Goal: Information Seeking & Learning: Find specific fact

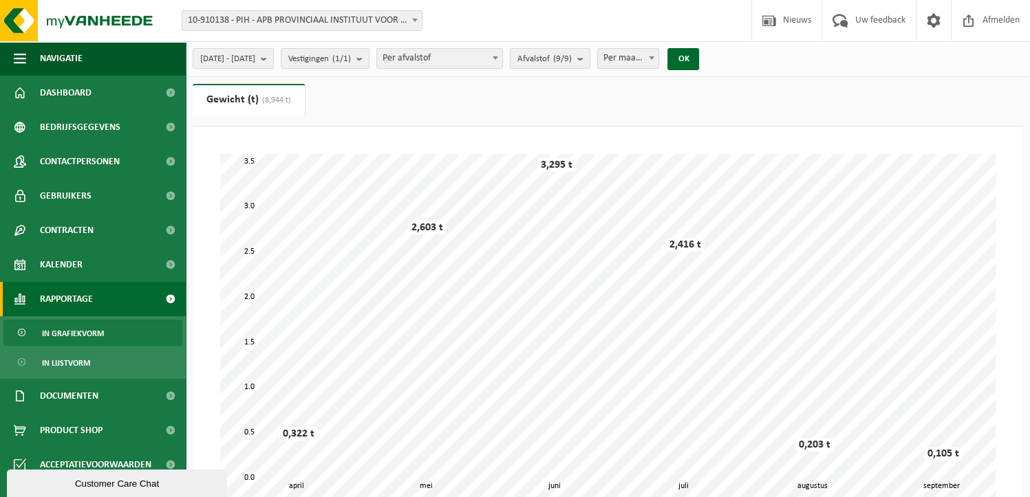
click at [393, 98] on ul "Gewicht (t) (8,944 t) Volume (m³)" at bounding box center [608, 105] width 830 height 43
click at [85, 404] on span "Documenten" at bounding box center [69, 396] width 58 height 34
click at [76, 432] on span "Facturen" at bounding box center [60, 431] width 36 height 26
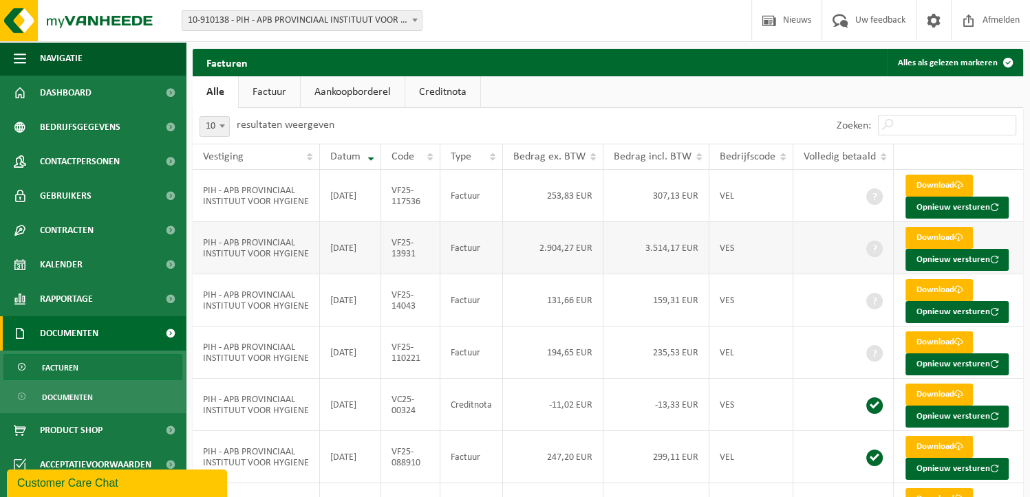
scroll to position [242, 0]
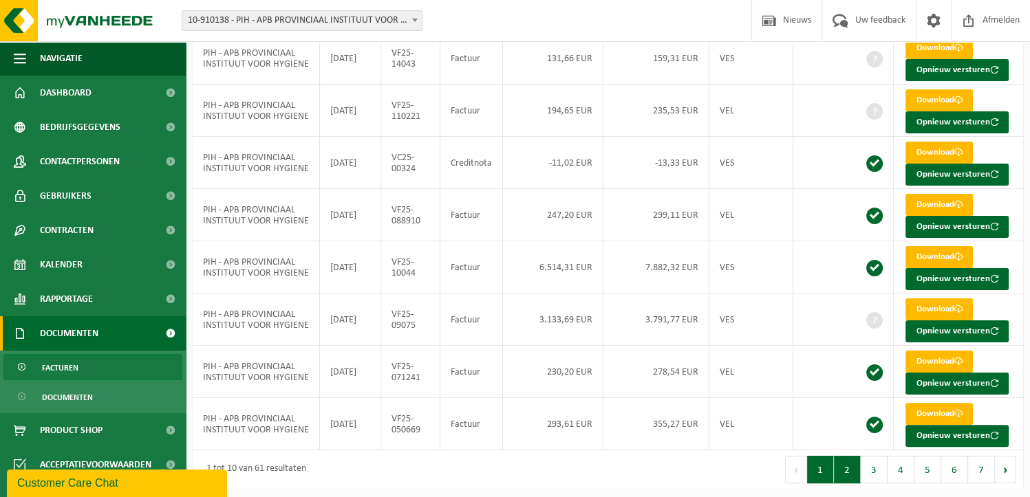
click at [854, 467] on button "2" at bounding box center [847, 470] width 27 height 28
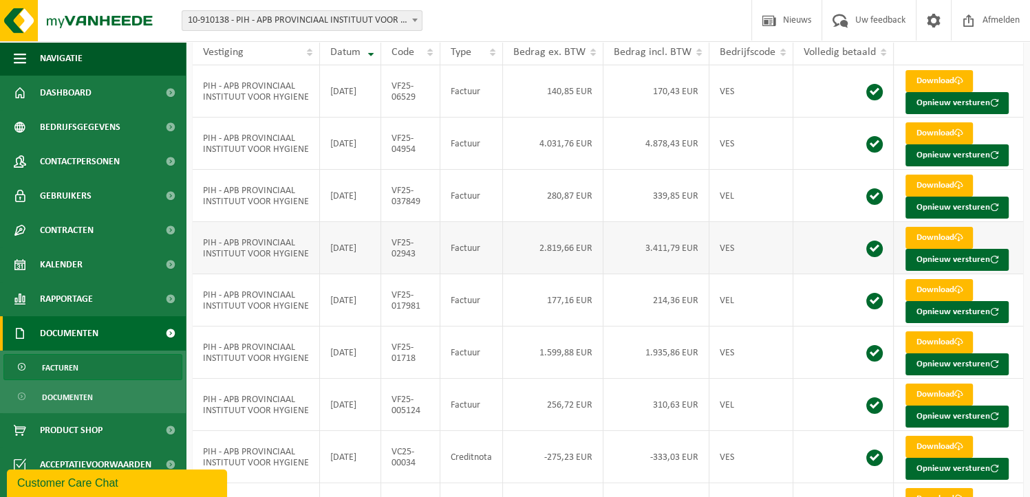
scroll to position [105, 0]
click at [347, 156] on td "2025-04-25" at bounding box center [350, 144] width 61 height 52
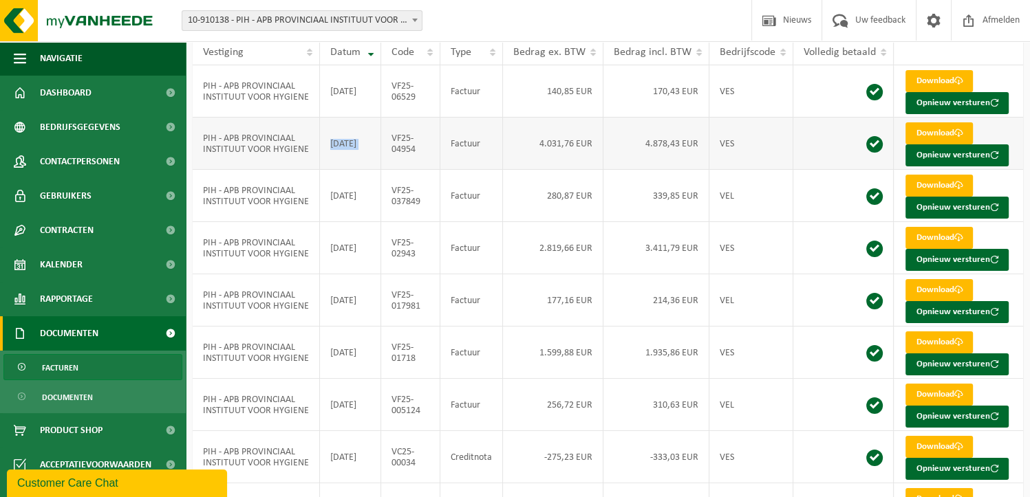
click at [348, 156] on td "2025-04-25" at bounding box center [350, 144] width 61 height 52
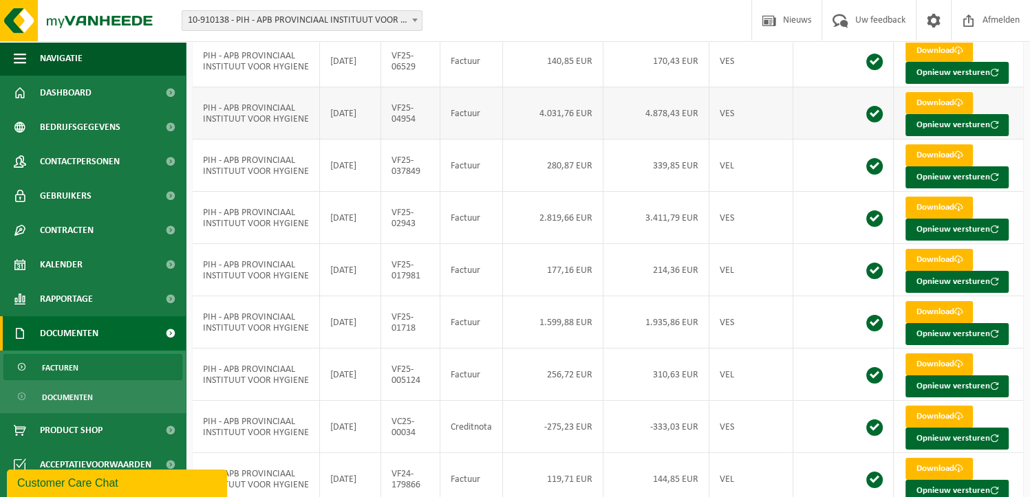
scroll to position [242, 0]
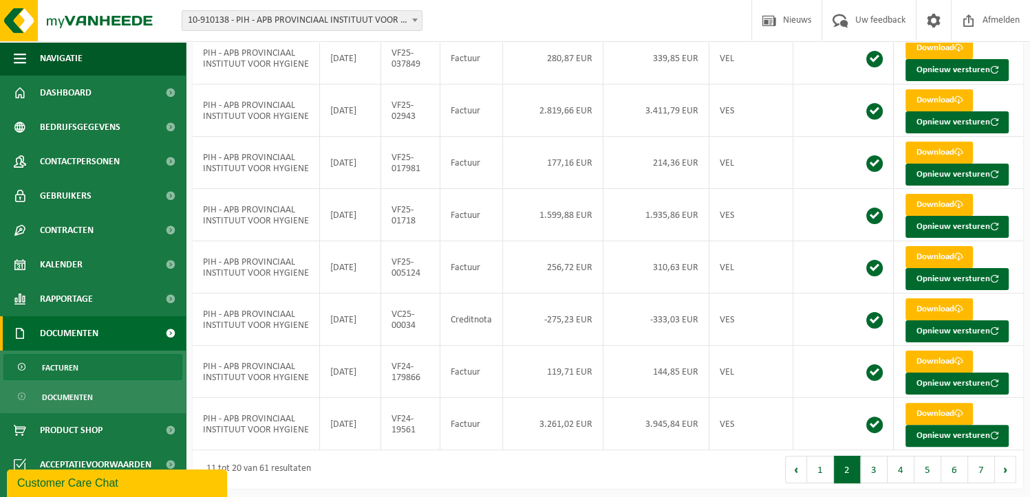
click at [830, 471] on button "1" at bounding box center [820, 470] width 27 height 28
click at [843, 470] on button "2" at bounding box center [847, 470] width 27 height 28
click at [825, 464] on button "1" at bounding box center [820, 470] width 27 height 28
click at [454, 469] on div "1 tot 10 van 61 resultaten" at bounding box center [400, 470] width 415 height 39
click at [542, 75] on td "131,66 EUR" at bounding box center [553, 58] width 100 height 52
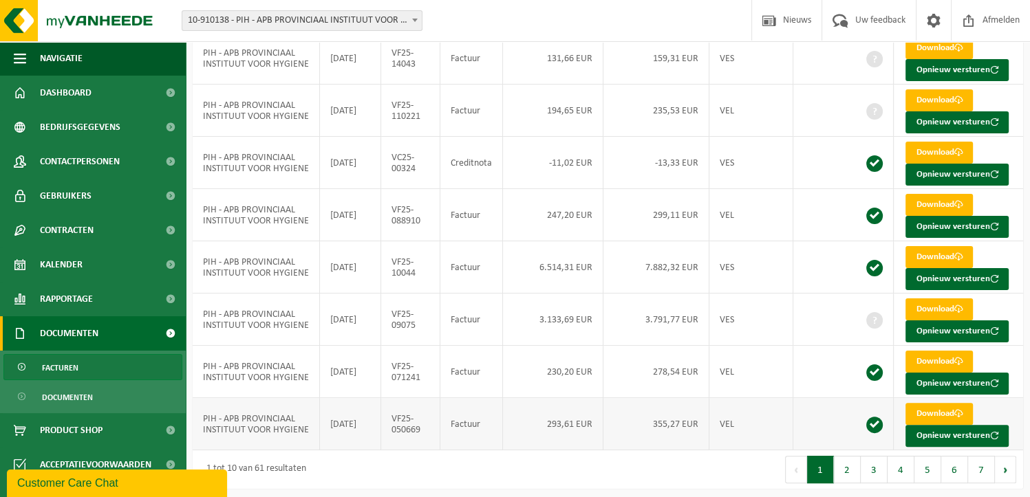
drag, startPoint x: 488, startPoint y: 287, endPoint x: 514, endPoint y: 436, distance: 151.4
click at [514, 436] on td "293,61 EUR" at bounding box center [553, 424] width 100 height 52
click at [418, 321] on td "VF25-09075" at bounding box center [410, 320] width 59 height 52
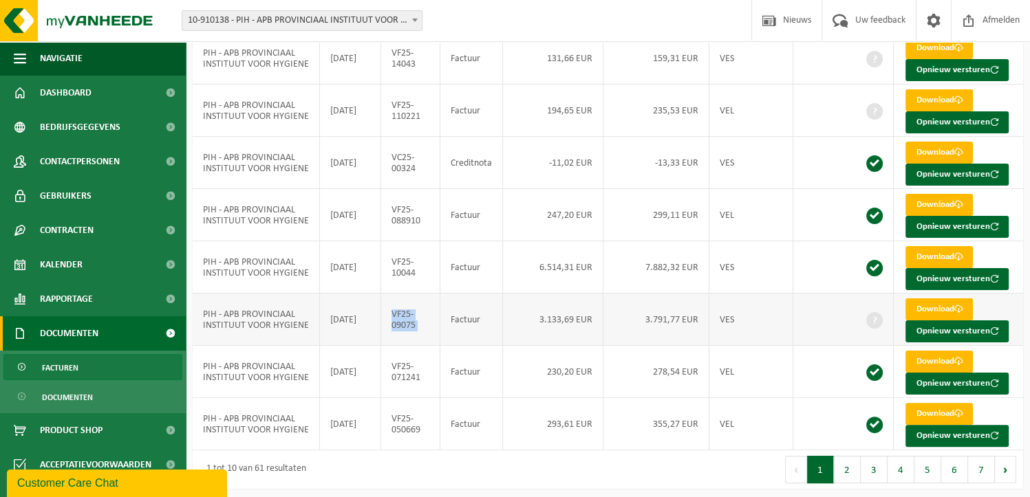
drag, startPoint x: 418, startPoint y: 321, endPoint x: 410, endPoint y: 324, distance: 8.7
click at [410, 324] on td "VF25-09075" at bounding box center [410, 320] width 59 height 52
click at [433, 329] on td "VF25-09075" at bounding box center [410, 320] width 59 height 52
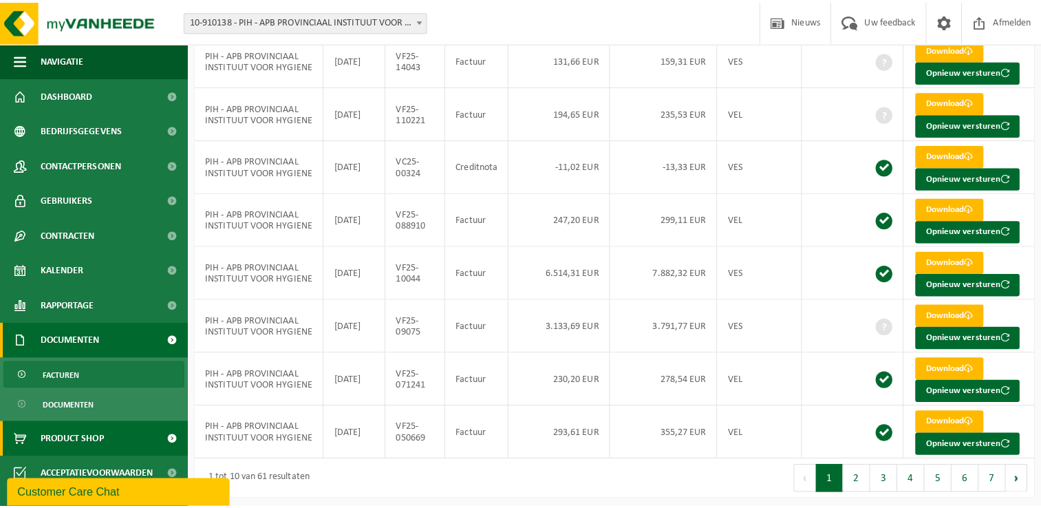
scroll to position [231, 0]
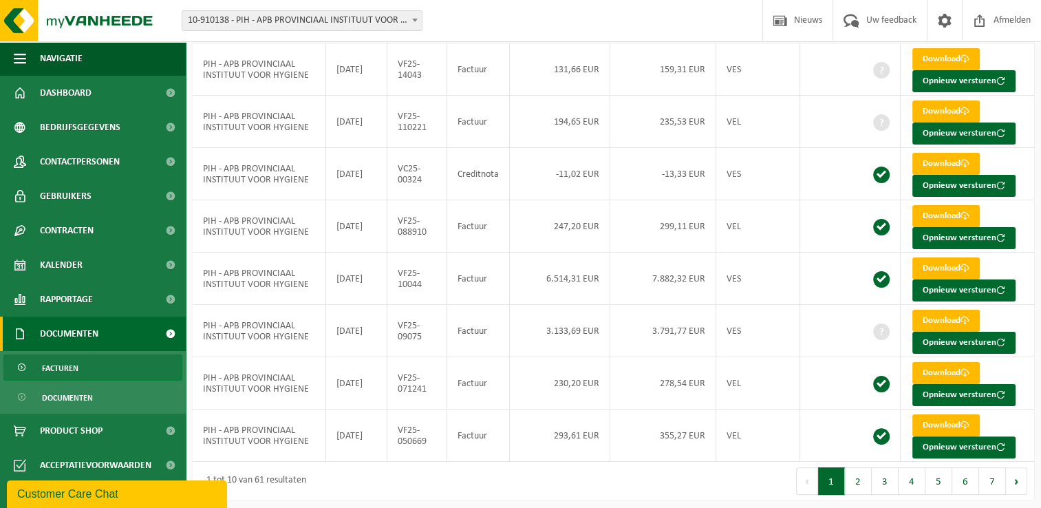
click at [453, 484] on div "1 tot 10 van 61 resultaten" at bounding box center [403, 481] width 421 height 39
click at [479, 23] on div "Vestiging: 10-910138 - PIH - APB PROVINCIAAL INSTITUUT VOOR HYGIENE - ANTWERPEN…" at bounding box center [520, 21] width 1041 height 42
click at [480, 28] on div "Vestiging: 10-910138 - PIH - APB PROVINCIAAL INSTITUUT VOOR HYGIENE - ANTWERPEN…" at bounding box center [520, 21] width 1041 height 42
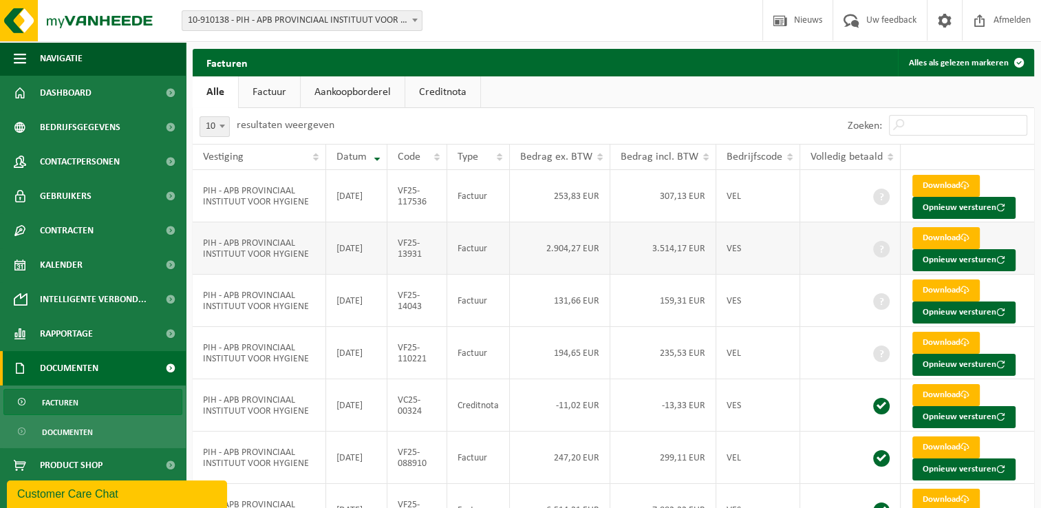
scroll to position [206, 0]
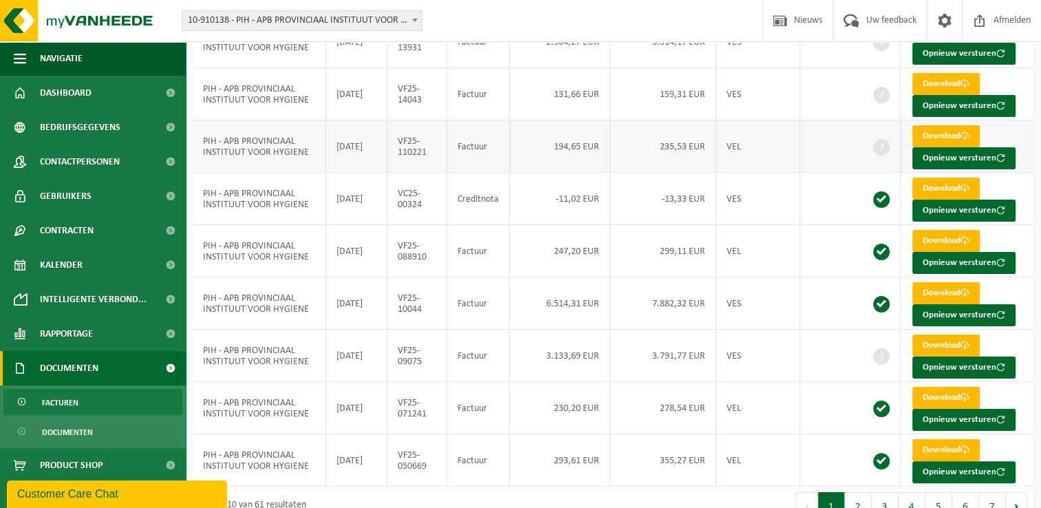
click at [570, 145] on td "194,65 EUR" at bounding box center [560, 146] width 100 height 52
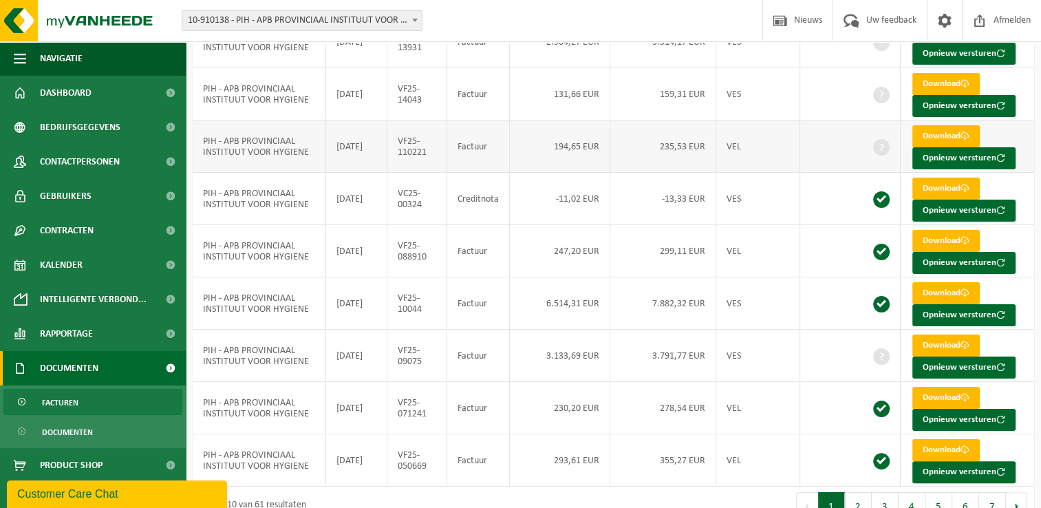
click at [570, 145] on td "194,65 EUR" at bounding box center [560, 146] width 100 height 52
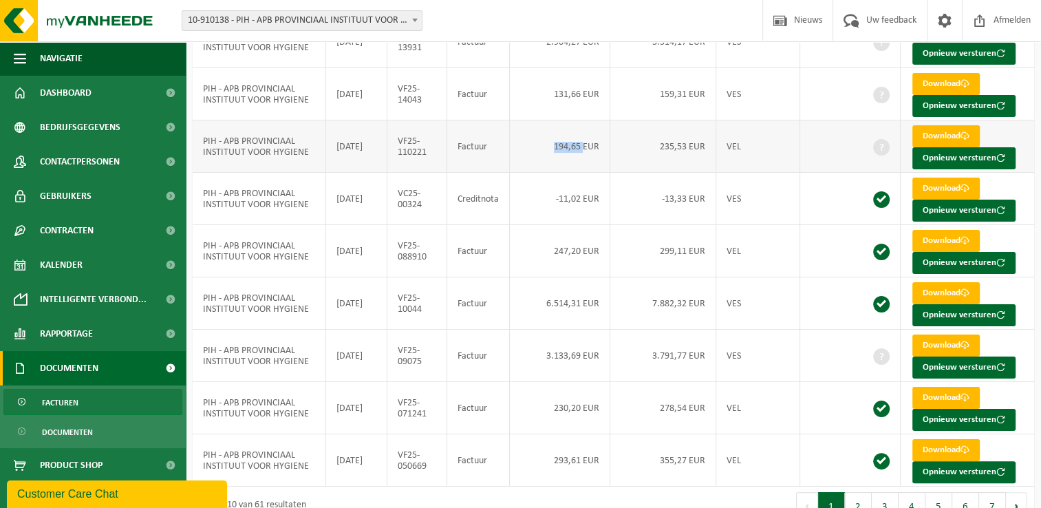
click at [570, 145] on td "194,65 EUR" at bounding box center [560, 146] width 100 height 52
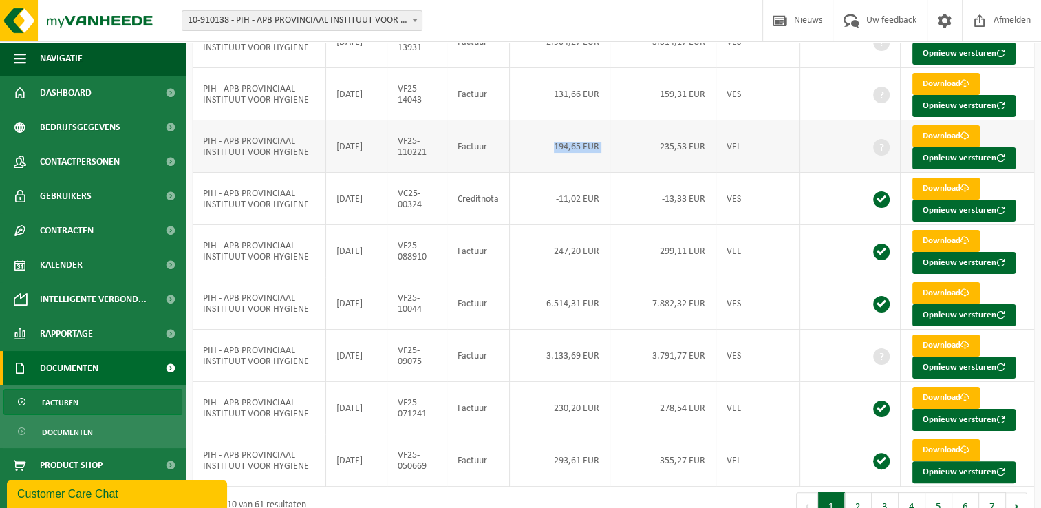
click at [568, 147] on td "194,65 EUR" at bounding box center [560, 146] width 100 height 52
click at [568, 149] on td "194,65 EUR" at bounding box center [560, 146] width 100 height 52
click at [570, 145] on td "194,65 EUR" at bounding box center [560, 146] width 100 height 52
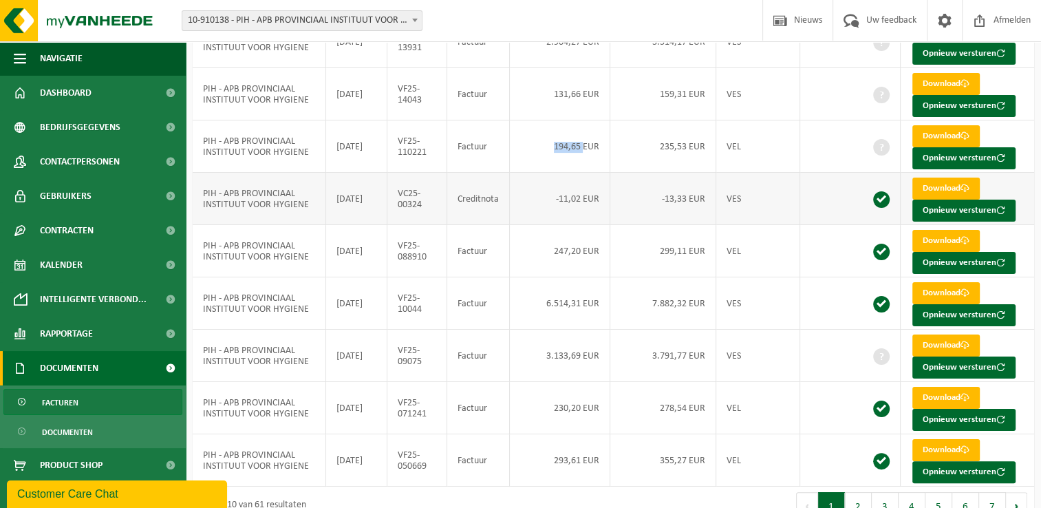
drag, startPoint x: 570, startPoint y: 145, endPoint x: 565, endPoint y: 171, distance: 26.7
click at [565, 173] on td "-11,02 EUR" at bounding box center [560, 199] width 100 height 52
click at [535, 174] on td "-11,02 EUR" at bounding box center [560, 199] width 100 height 52
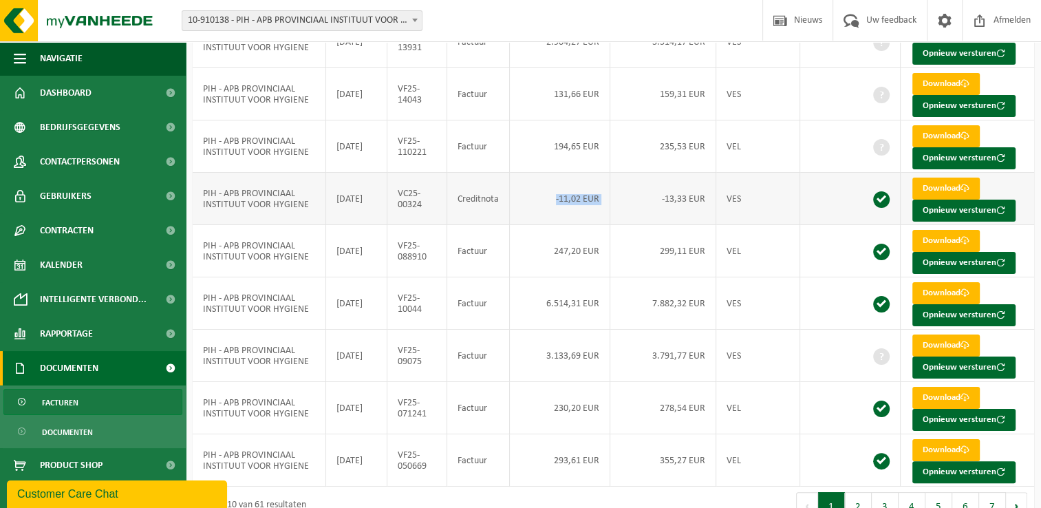
drag, startPoint x: 615, startPoint y: 210, endPoint x: 625, endPoint y: 213, distance: 9.8
click at [625, 213] on tr "PIH - APB PROVINCIAAL INSTITUUT VOOR HYGIENE 2025-07-25 VC25-00324 Creditnota -…" at bounding box center [613, 199] width 841 height 52
drag, startPoint x: 625, startPoint y: 213, endPoint x: 593, endPoint y: 230, distance: 36.0
click at [593, 230] on td "247,20 EUR" at bounding box center [560, 251] width 100 height 52
click at [555, 254] on td "247,20 EUR" at bounding box center [560, 251] width 100 height 52
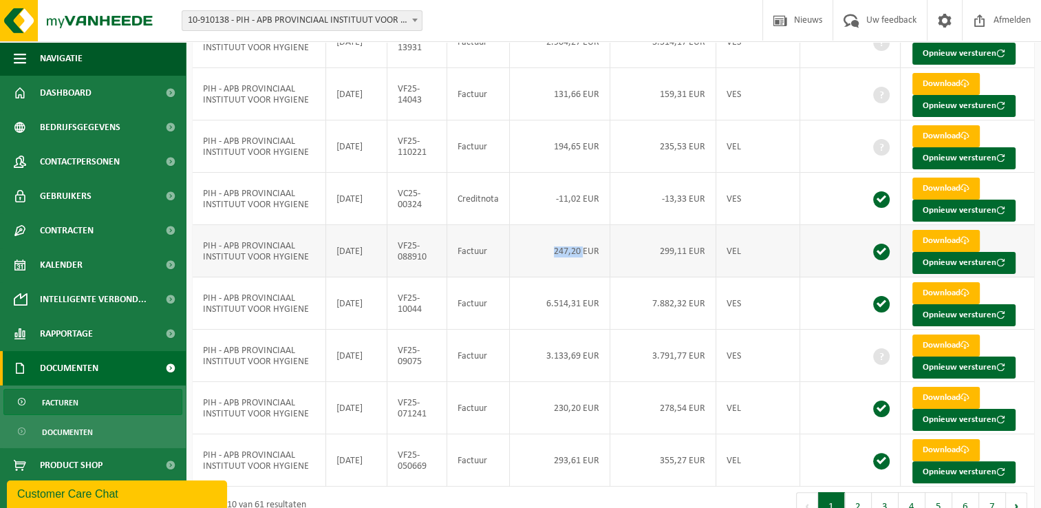
click at [555, 254] on td "247,20 EUR" at bounding box center [560, 251] width 100 height 52
drag, startPoint x: 555, startPoint y: 254, endPoint x: 537, endPoint y: 273, distance: 26.3
click at [537, 273] on td "247,20 EUR" at bounding box center [560, 251] width 100 height 52
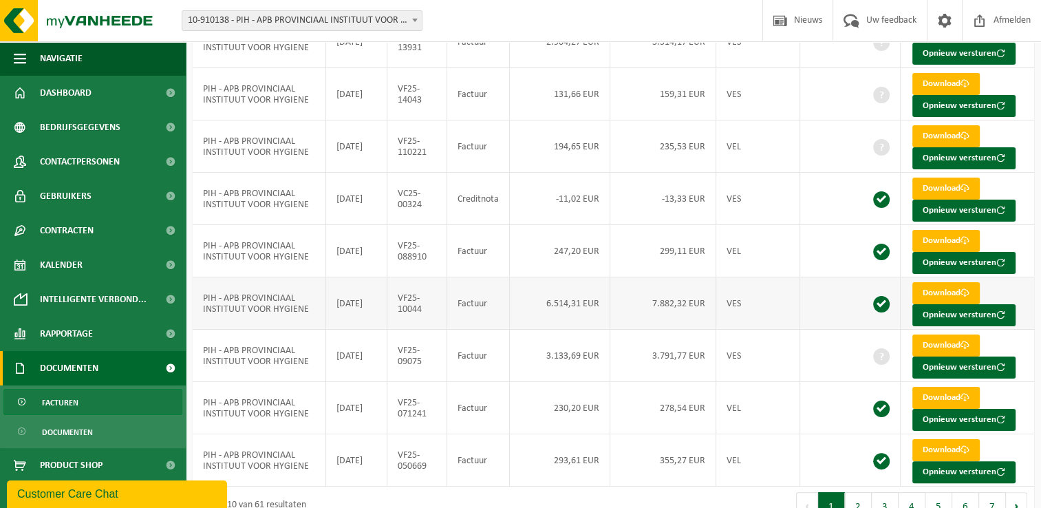
drag, startPoint x: 537, startPoint y: 273, endPoint x: 532, endPoint y: 279, distance: 8.3
click at [532, 279] on td "6.514,31 EUR" at bounding box center [560, 303] width 100 height 52
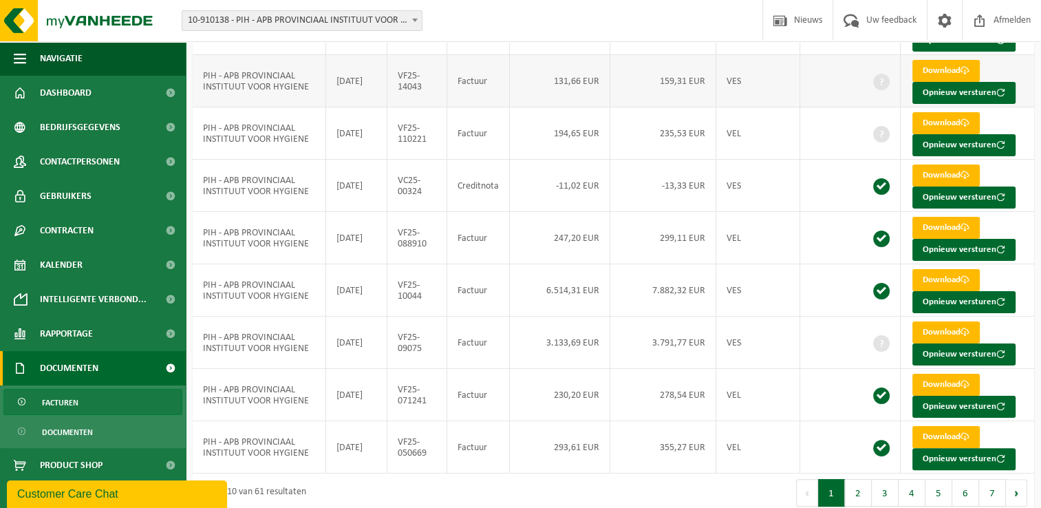
scroll to position [231, 0]
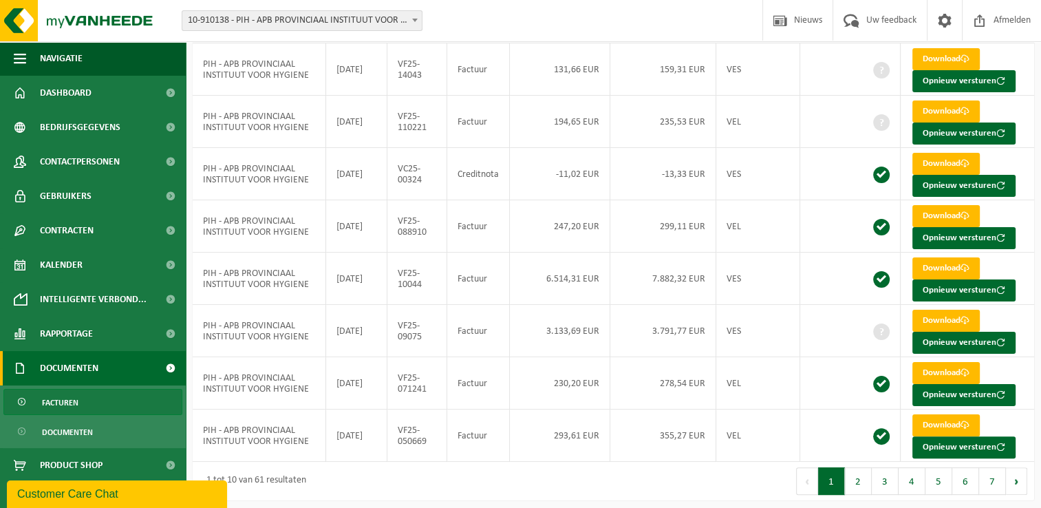
click at [473, 26] on div "Vestiging: 10-910138 - PIH - APB PROVINCIAAL INSTITUUT VOOR HYGIENE - ANTWERPEN…" at bounding box center [520, 21] width 1041 height 42
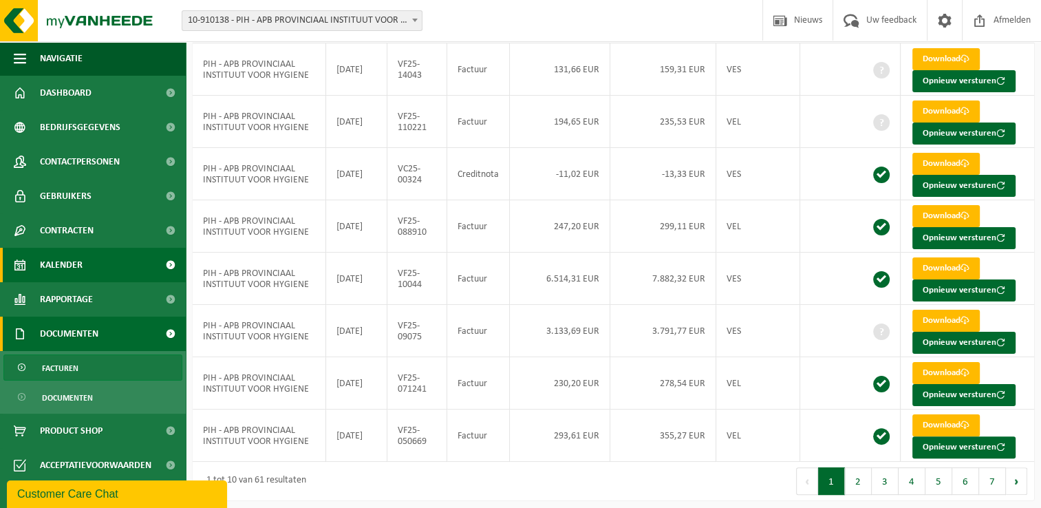
click at [107, 98] on link "Dashboard" at bounding box center [93, 93] width 186 height 34
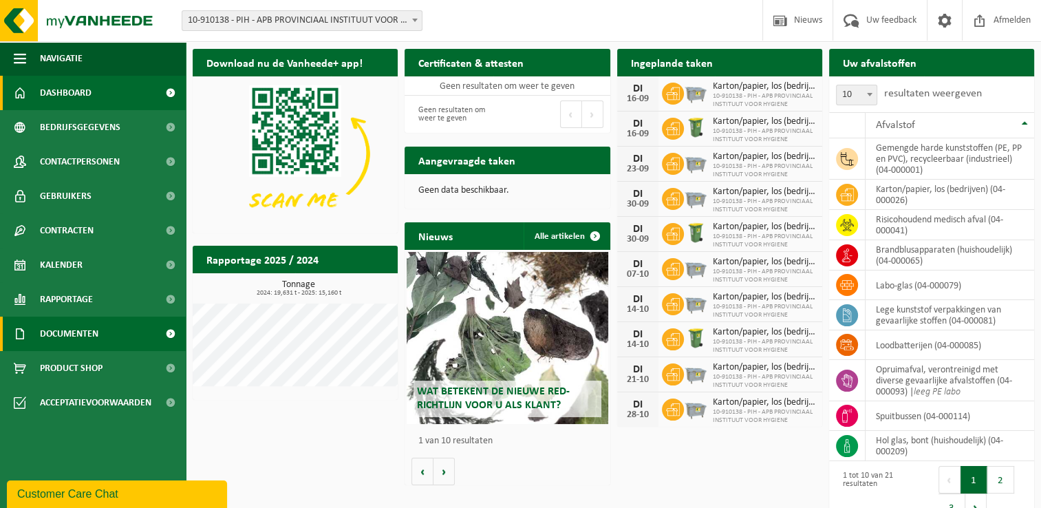
click at [69, 339] on span "Documenten" at bounding box center [69, 333] width 58 height 34
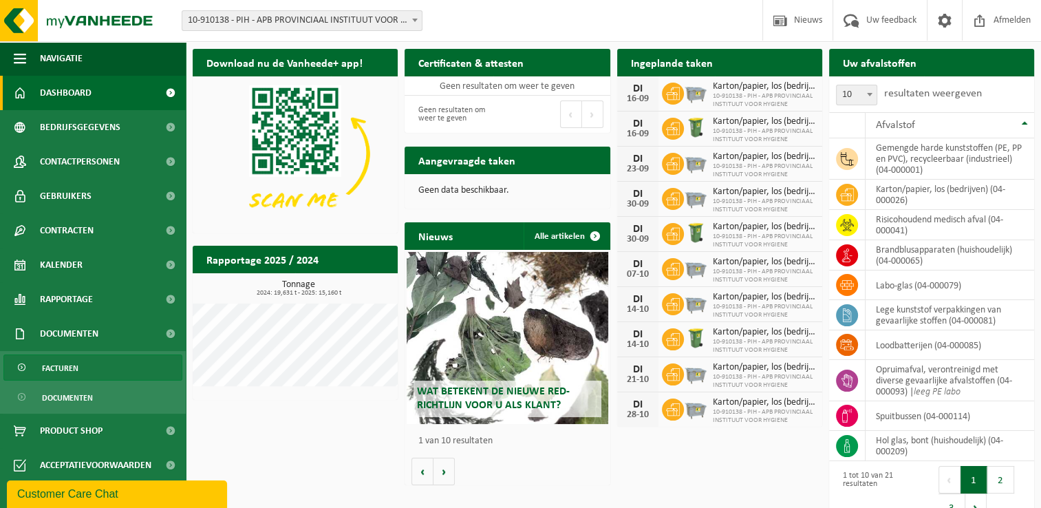
click at [85, 378] on link "Facturen" at bounding box center [92, 367] width 179 height 26
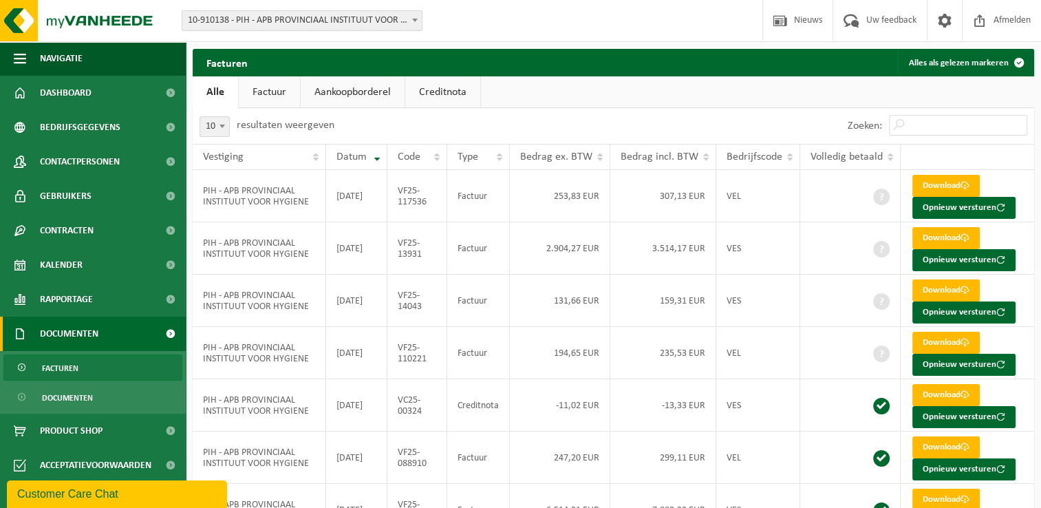
click at [668, 115] on div "Zoeken:" at bounding box center [824, 126] width 421 height 36
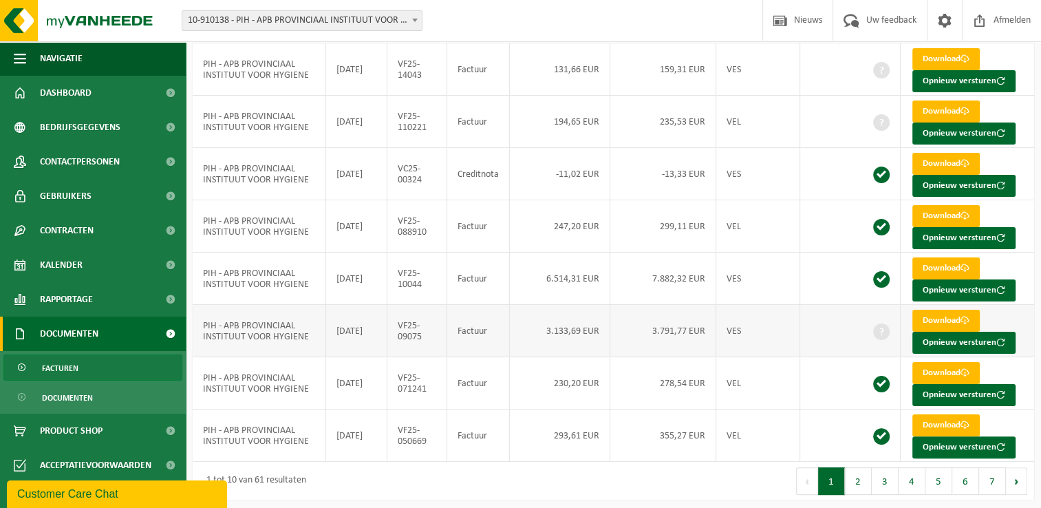
click at [845, 327] on td at bounding box center [850, 331] width 100 height 52
drag, startPoint x: 363, startPoint y: 266, endPoint x: 350, endPoint y: 268, distance: 13.1
click at [363, 266] on td "2025-06-30" at bounding box center [356, 278] width 61 height 52
